Goal: Task Accomplishment & Management: Use online tool/utility

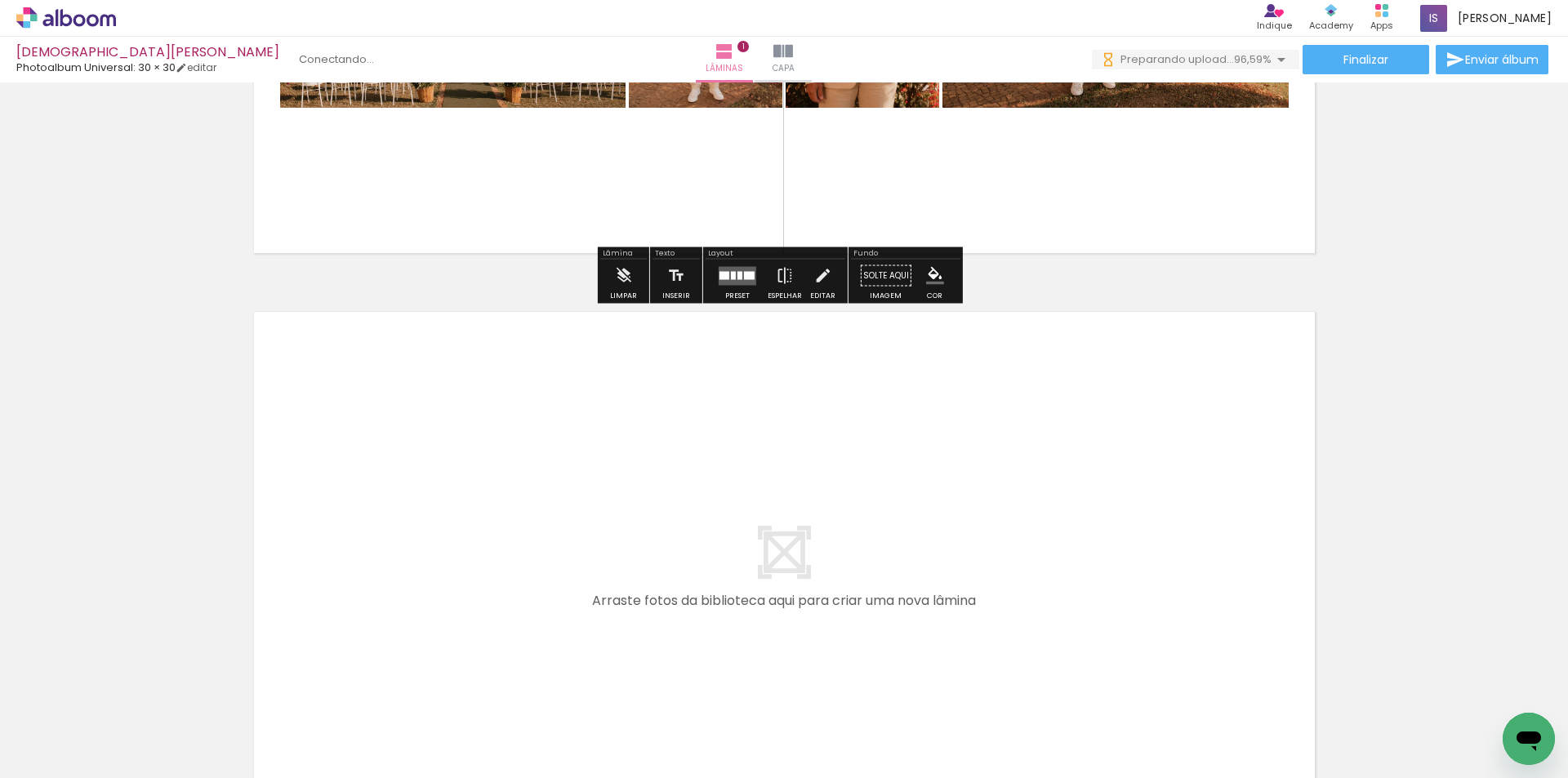
click at [1250, 64] on span "96,59%" at bounding box center [1253, 58] width 37 height 16
click at [1530, 329] on div "Inserir lâmina 1 de 1" at bounding box center [784, 261] width 1568 height 1163
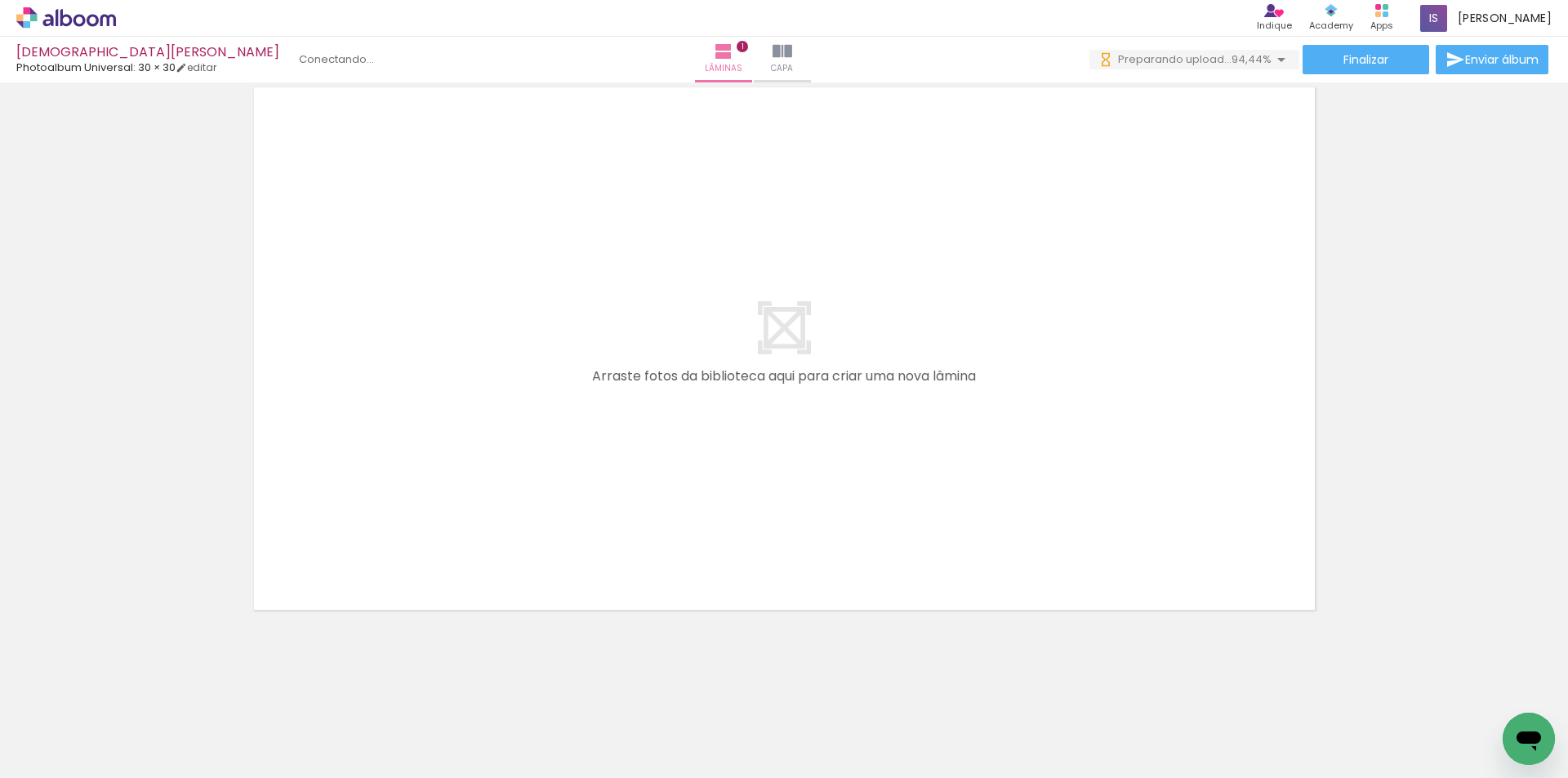
scroll to position [0, 8071]
click at [1272, 585] on quentale-layouter at bounding box center [784, 348] width 1078 height 540
click at [443, 618] on quentale-layouter at bounding box center [784, 348] width 1078 height 540
click at [134, 730] on iron-horizontal-list at bounding box center [117, 727] width 33 height 102
click at [460, 578] on quentale-layouter at bounding box center [784, 348] width 1078 height 540
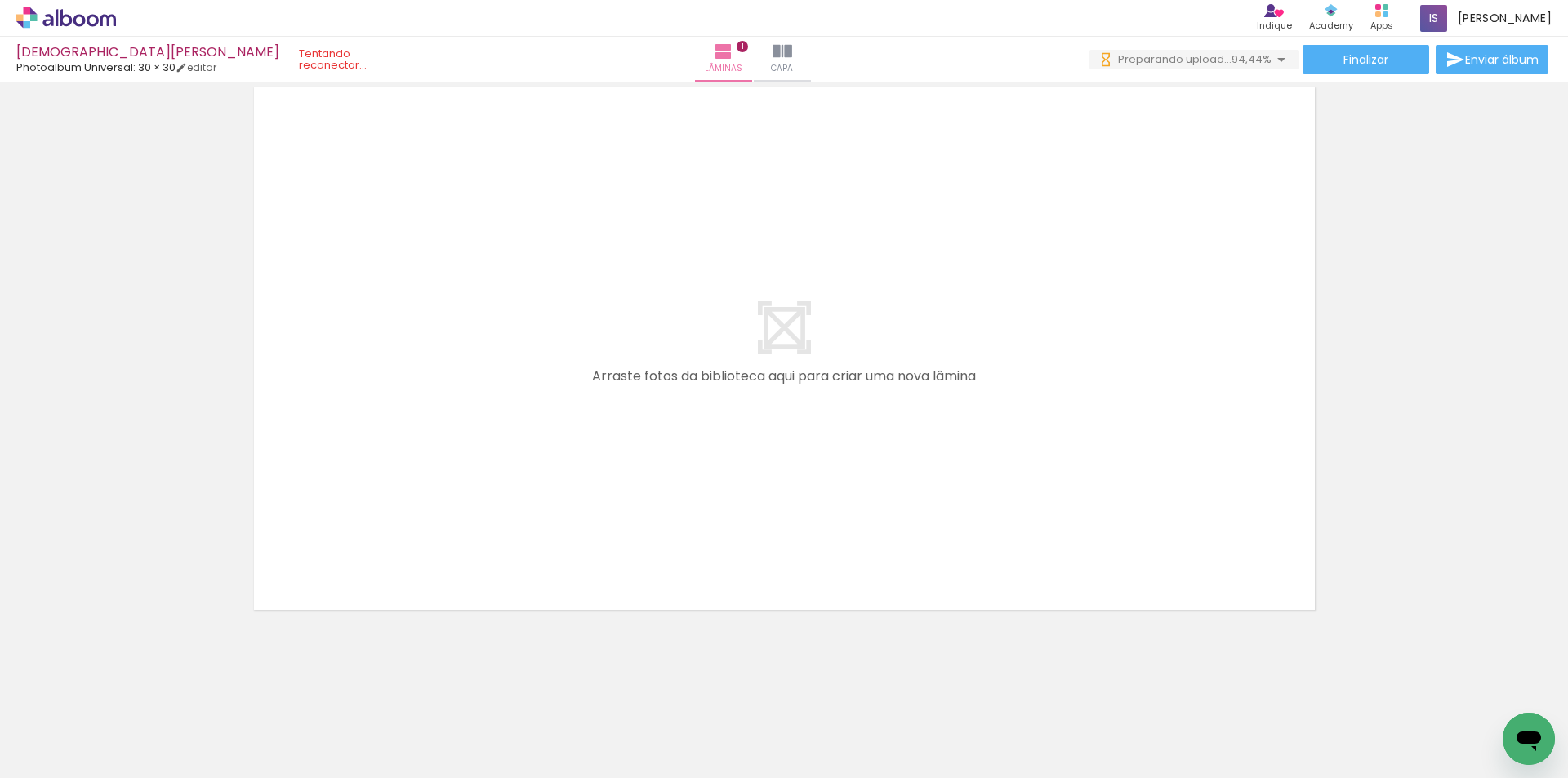
click at [1233, 57] on span "94,44%" at bounding box center [1251, 58] width 40 height 16
click at [1230, 214] on div "C1 (580).JPG" at bounding box center [1230, 224] width 44 height 19
